Goal: Information Seeking & Learning: Learn about a topic

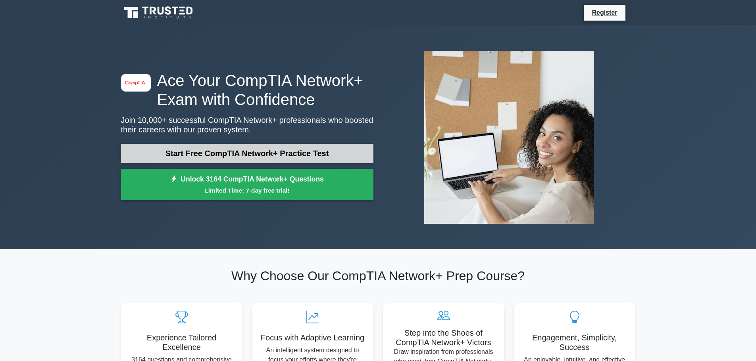
click at [293, 156] on link "Start Free CompTIA Network+ Practice Test" at bounding box center [247, 153] width 252 height 19
click at [310, 150] on link "Start Free CompTIA Network+ Practice Test" at bounding box center [247, 153] width 252 height 19
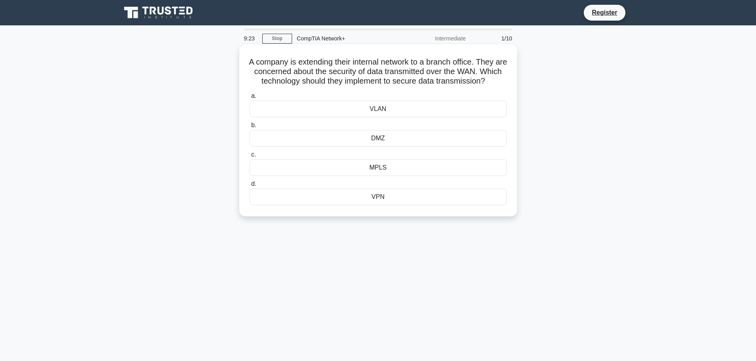
click at [377, 205] on div "VPN" at bounding box center [378, 197] width 257 height 17
click at [250, 187] on input "d. VPN" at bounding box center [250, 184] width 0 height 5
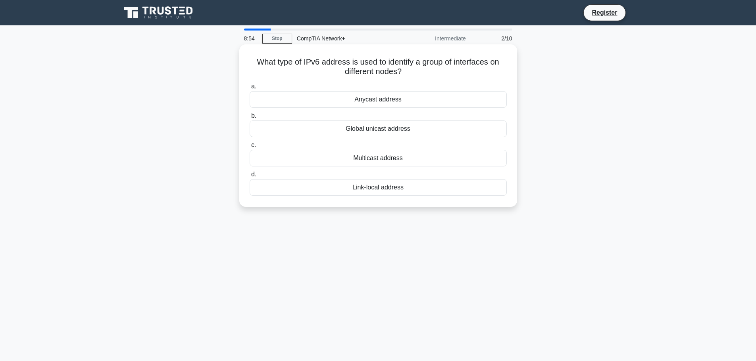
click at [403, 192] on div "Link-local address" at bounding box center [378, 187] width 257 height 17
click at [250, 177] on input "d. Link-local address" at bounding box center [250, 174] width 0 height 5
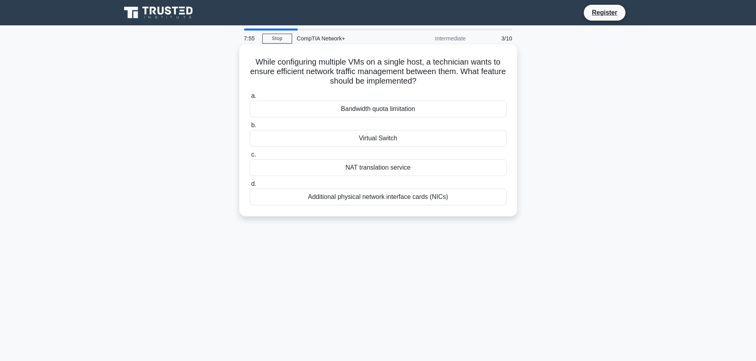
click at [380, 141] on div "Virtual Switch" at bounding box center [378, 138] width 257 height 17
click at [250, 128] on input "b. Virtual Switch" at bounding box center [250, 125] width 0 height 5
click at [421, 168] on div "Static MAC addresses" at bounding box center [378, 168] width 257 height 17
click at [250, 158] on input "c. Static MAC addresses" at bounding box center [250, 154] width 0 height 5
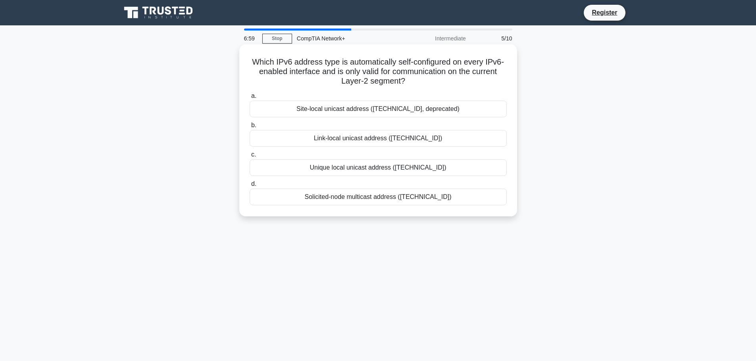
click at [414, 168] on div "Unique local unicast address (fc00::/7)" at bounding box center [378, 168] width 257 height 17
click at [250, 158] on input "c. Unique local unicast address (fc00::/7)" at bounding box center [250, 154] width 0 height 5
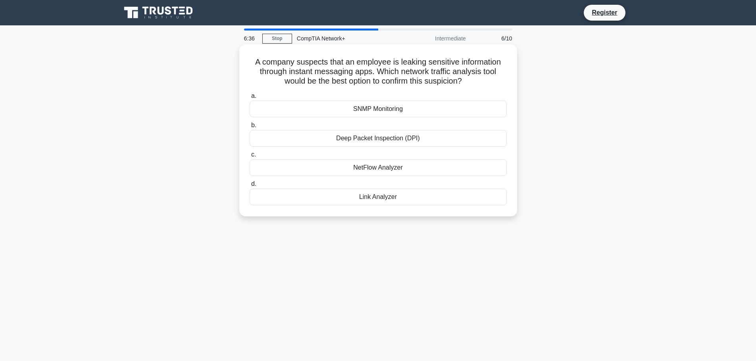
click at [414, 171] on div "NetFlow Analyzer" at bounding box center [378, 168] width 257 height 17
click at [250, 158] on input "c. NetFlow Analyzer" at bounding box center [250, 154] width 0 height 5
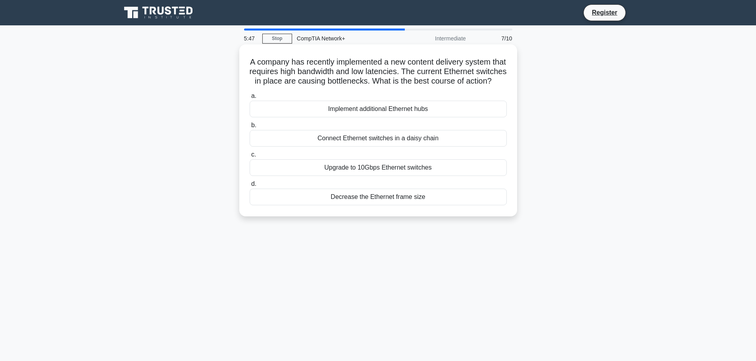
click at [365, 117] on div "Implement additional Ethernet hubs" at bounding box center [378, 109] width 257 height 17
click at [250, 99] on input "a. Implement additional Ethernet hubs" at bounding box center [250, 96] width 0 height 5
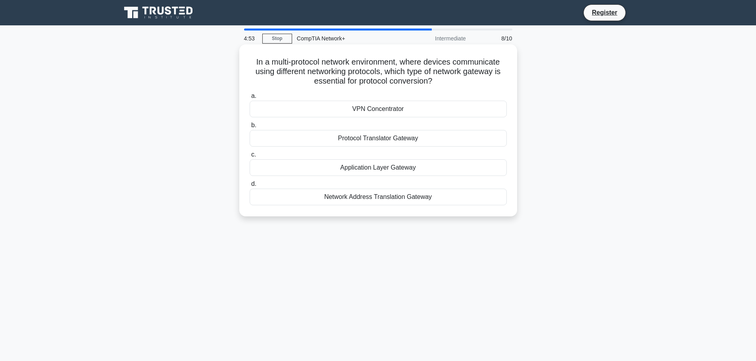
click at [397, 170] on div "Application Layer Gateway" at bounding box center [378, 168] width 257 height 17
click at [250, 158] on input "c. Application Layer Gateway" at bounding box center [250, 154] width 0 height 5
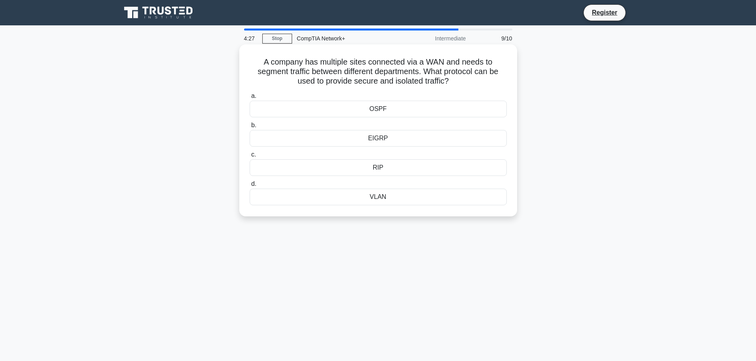
click at [398, 195] on div "VLAN" at bounding box center [378, 197] width 257 height 17
click at [250, 187] on input "d. VLAN" at bounding box center [250, 184] width 0 height 5
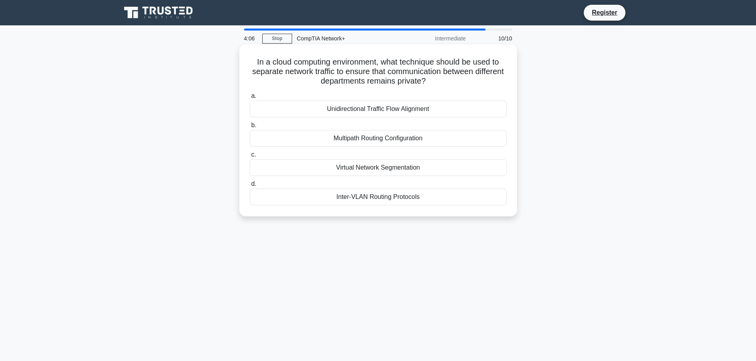
click at [402, 142] on div "Multipath Routing Configuration" at bounding box center [378, 138] width 257 height 17
click at [250, 128] on input "b. Multipath Routing Configuration" at bounding box center [250, 125] width 0 height 5
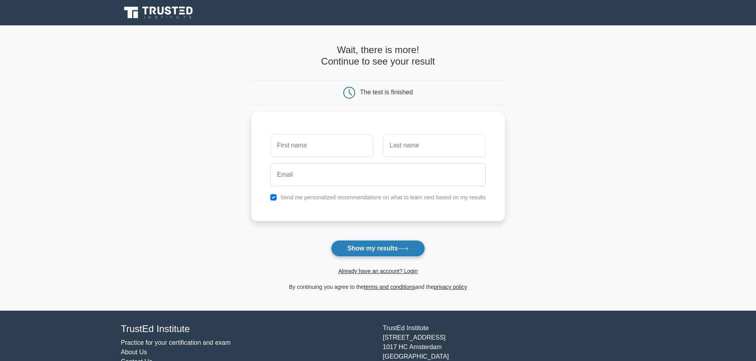
click at [408, 250] on icon at bounding box center [403, 249] width 10 height 4
type input "Junaid"
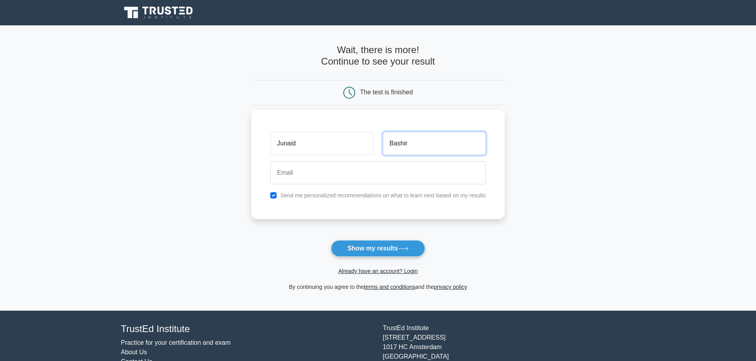
type input "Bashir"
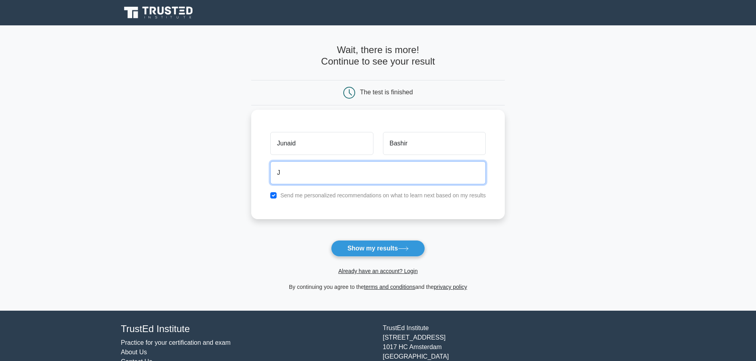
type input "jadibashir776@gmail.com"
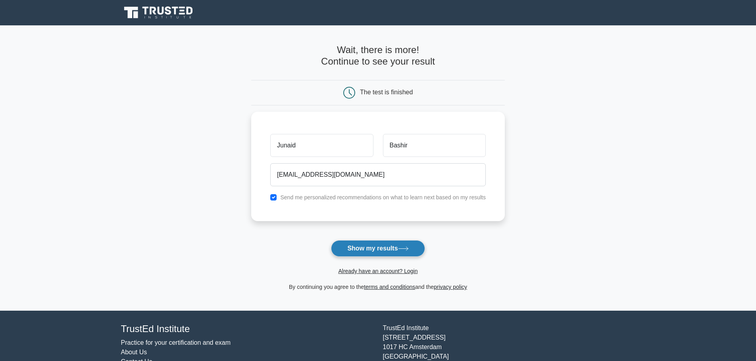
click at [404, 257] on button "Show my results" at bounding box center [378, 248] width 94 height 17
click at [400, 253] on form "Wait, there is more! Continue to see your result The test is finished Junaid" at bounding box center [378, 168] width 254 height 248
click at [395, 254] on form "Wait, there is more! Continue to see your result The test is finished Junaid" at bounding box center [378, 168] width 254 height 248
click at [396, 251] on form "Wait, there is more! Continue to see your result The test is finished Junaid" at bounding box center [378, 168] width 254 height 248
click at [410, 256] on form "Wait, there is more! Continue to see your result The test is finished Junaid" at bounding box center [378, 168] width 254 height 248
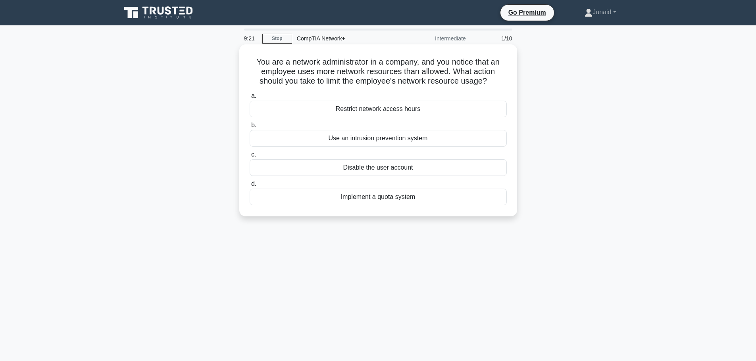
click at [420, 141] on div "Use an intrusion prevention system" at bounding box center [378, 138] width 257 height 17
click at [250, 128] on input "b. Use an intrusion prevention system" at bounding box center [250, 125] width 0 height 5
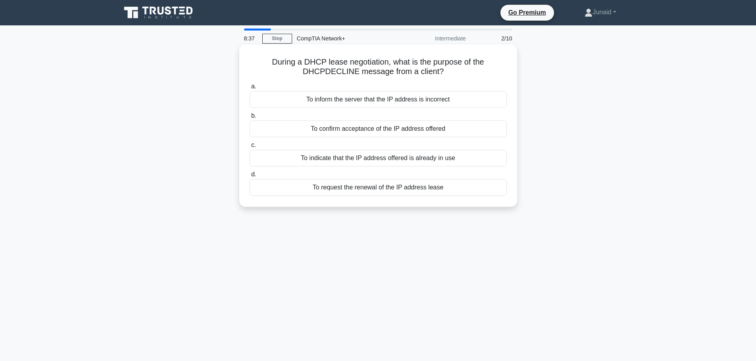
click at [462, 160] on div "To indicate that the IP address offered is already in use" at bounding box center [378, 158] width 257 height 17
click at [250, 148] on input "c. To indicate that the IP address offered is already in use" at bounding box center [250, 145] width 0 height 5
